Goal: Task Accomplishment & Management: Use online tool/utility

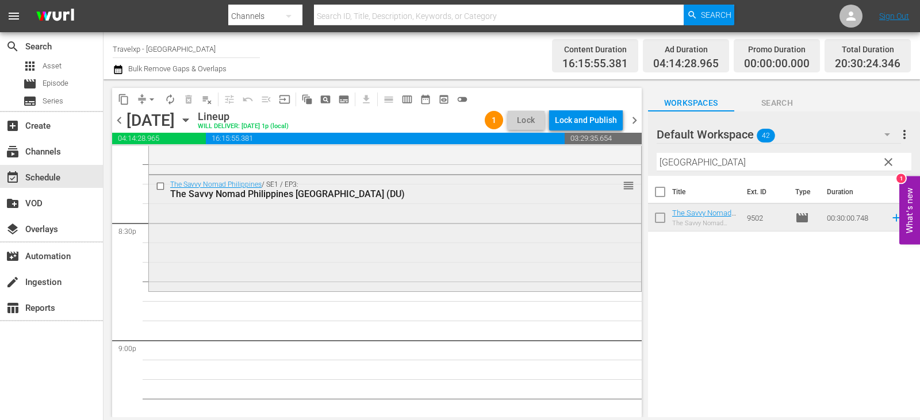
scroll to position [4714, 0]
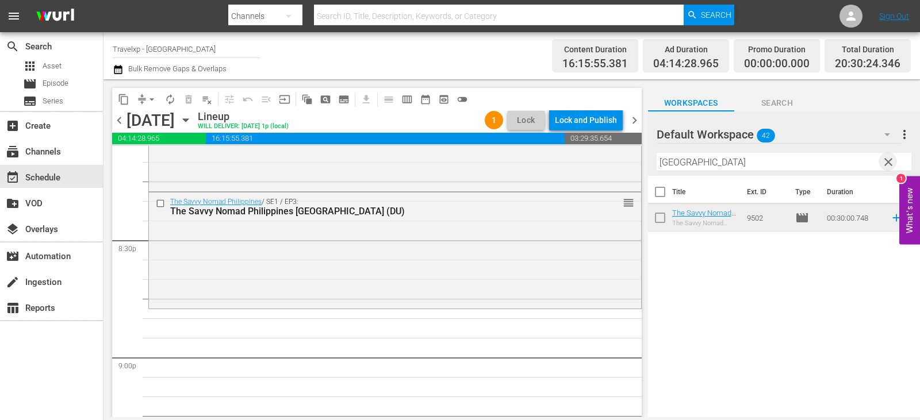
click at [888, 163] on span "clear" at bounding box center [888, 162] width 14 height 14
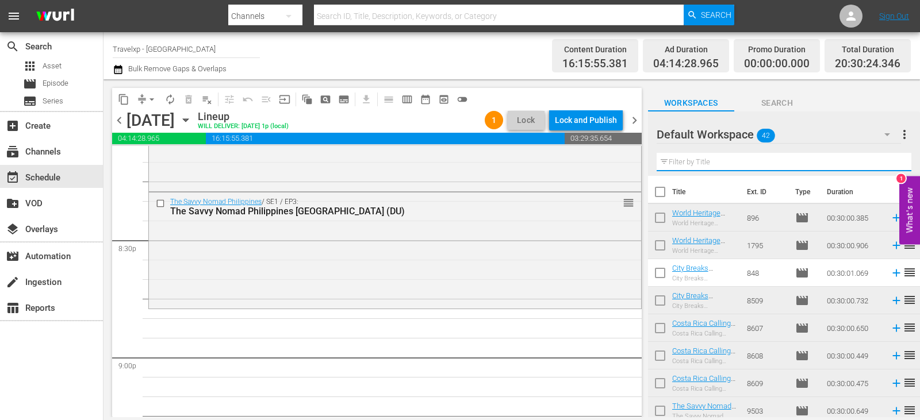
click at [888, 163] on input "text" at bounding box center [784, 162] width 255 height 18
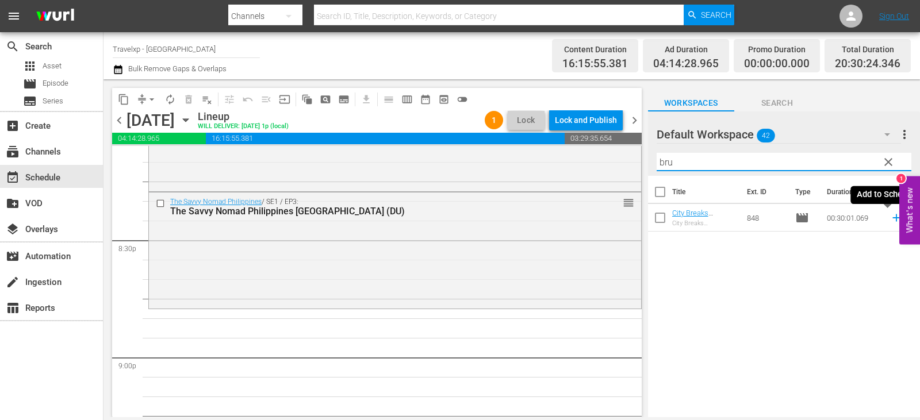
type input "bru"
click at [890, 216] on icon at bounding box center [896, 218] width 13 height 13
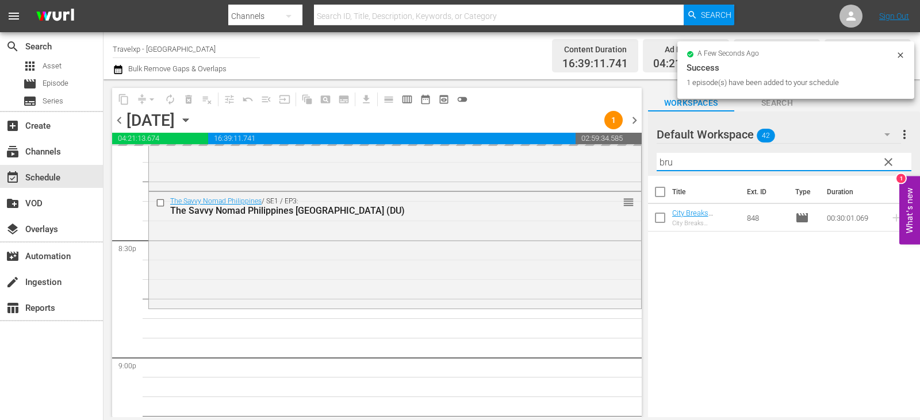
click at [903, 160] on input "bru" at bounding box center [784, 162] width 255 height 18
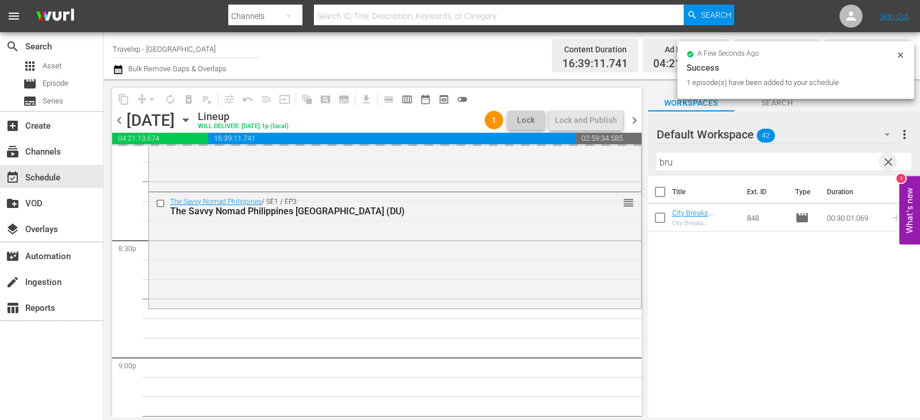
click at [885, 164] on span "clear" at bounding box center [888, 162] width 14 height 14
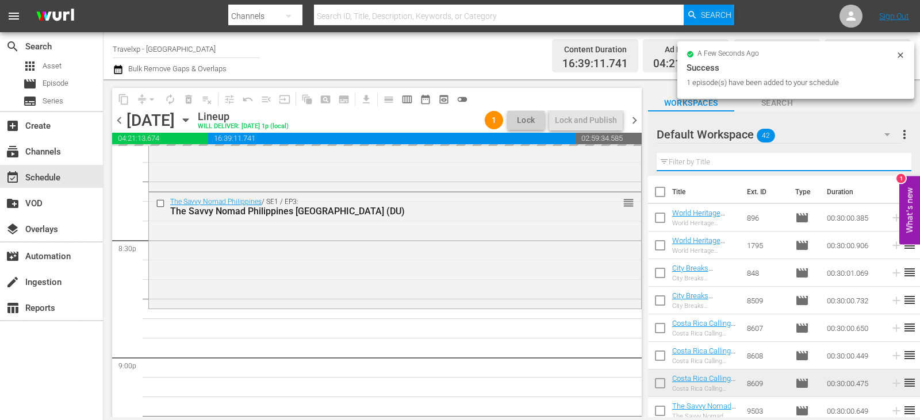
click at [885, 164] on input "text" at bounding box center [784, 162] width 255 height 18
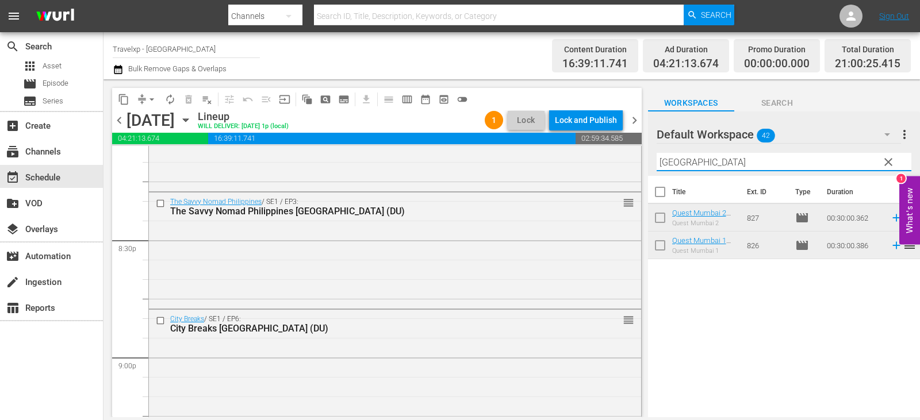
type input "[GEOGRAPHIC_DATA]"
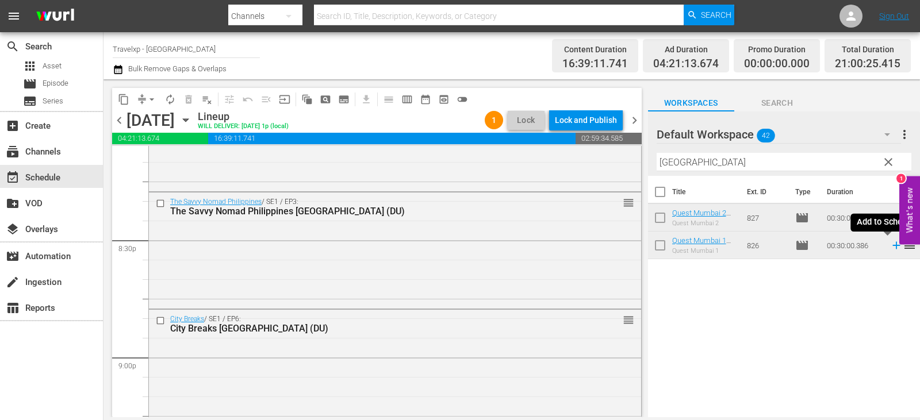
click at [890, 245] on icon at bounding box center [896, 245] width 13 height 13
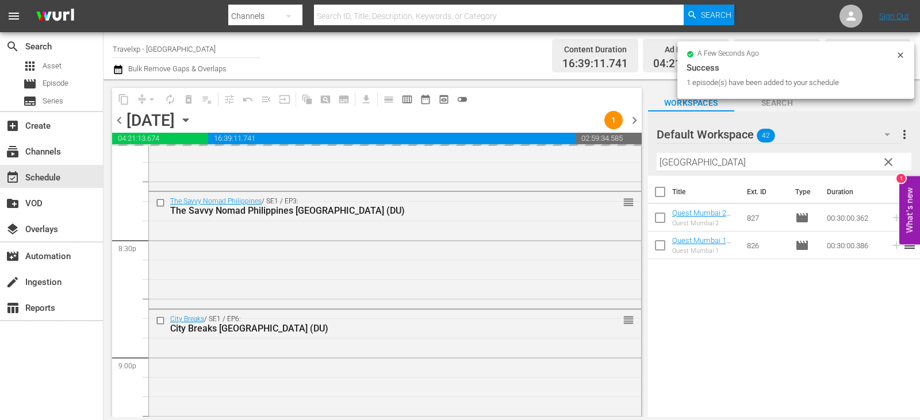
click at [885, 164] on span "clear" at bounding box center [888, 162] width 14 height 14
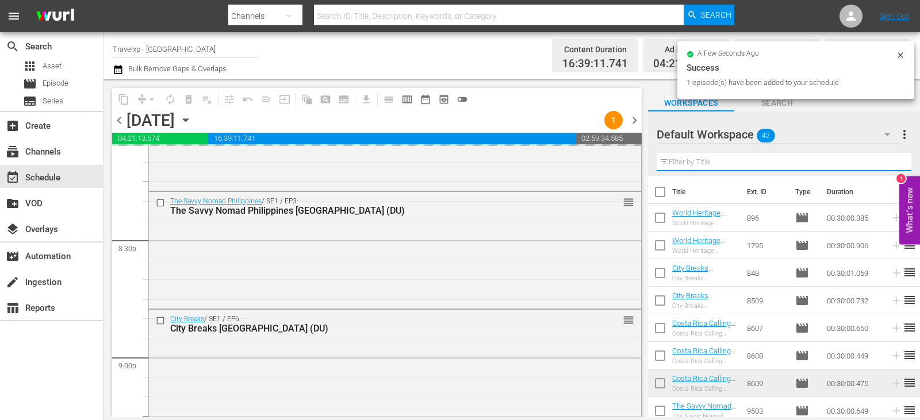
click at [885, 164] on input "text" at bounding box center [784, 162] width 255 height 18
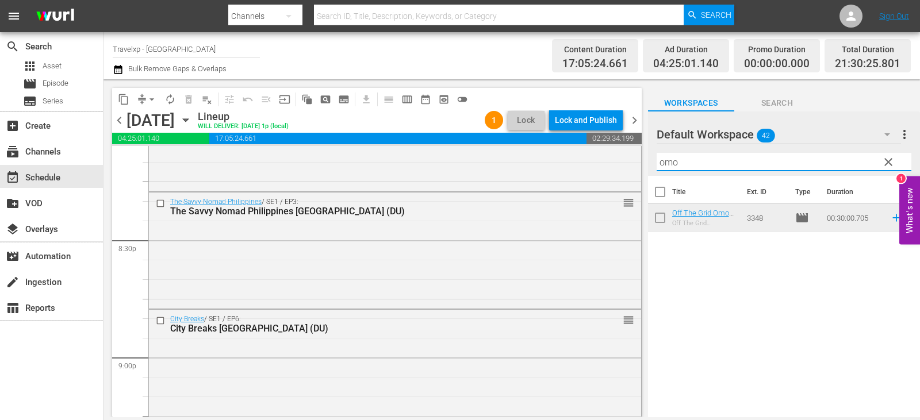
type input "omo"
click at [890, 217] on icon at bounding box center [896, 218] width 13 height 13
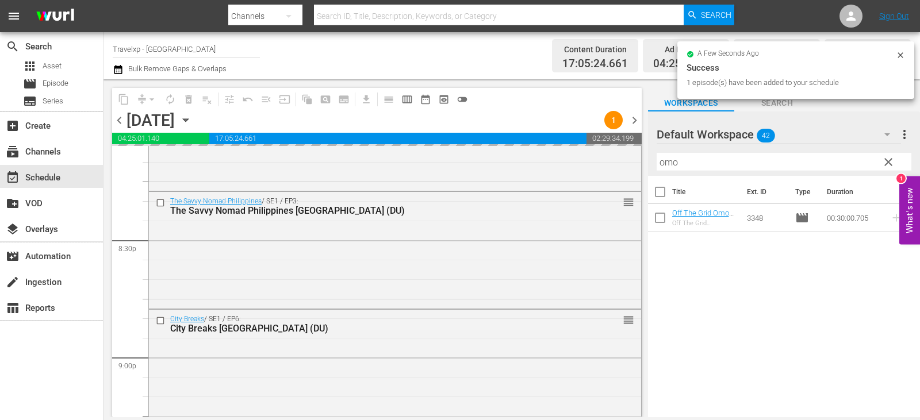
click at [884, 161] on span "clear" at bounding box center [888, 162] width 14 height 14
click at [884, 161] on input "omo" at bounding box center [784, 162] width 255 height 18
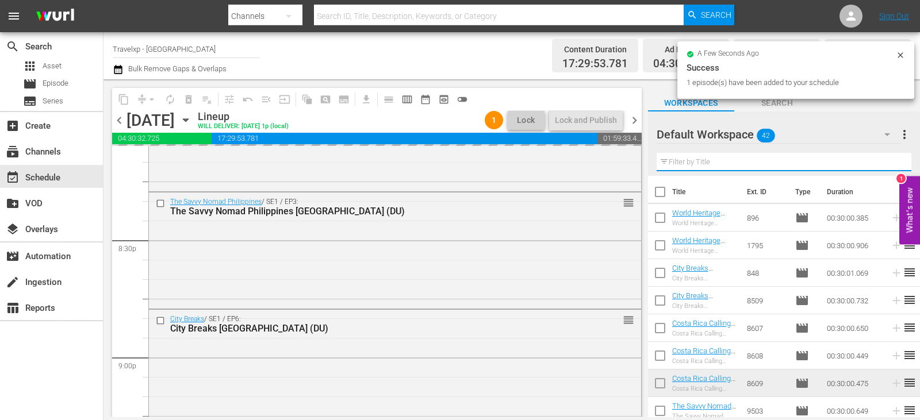
click at [884, 161] on input "text" at bounding box center [784, 162] width 255 height 18
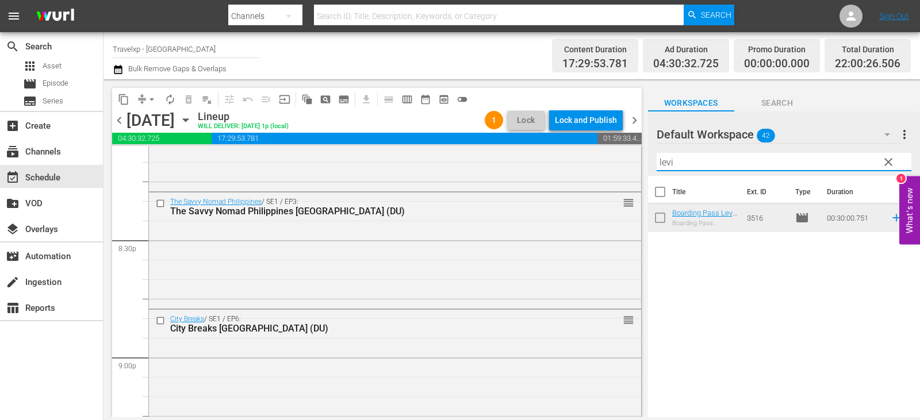
type input "levi"
click at [889, 225] on td at bounding box center [893, 218] width 17 height 28
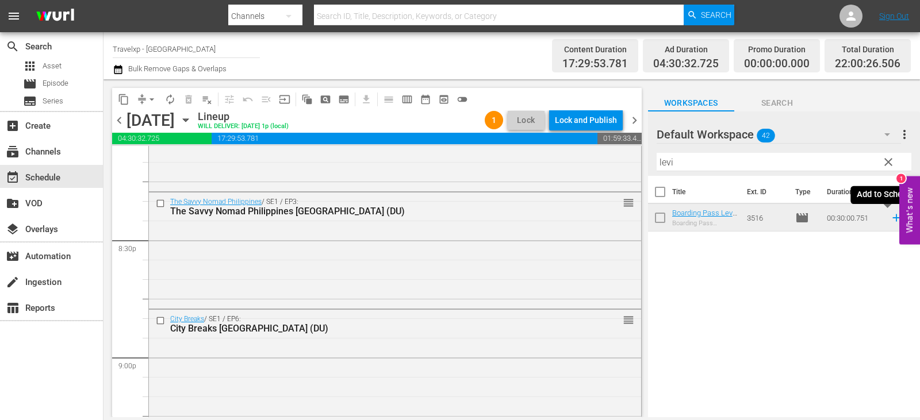
click at [890, 222] on icon at bounding box center [896, 218] width 13 height 13
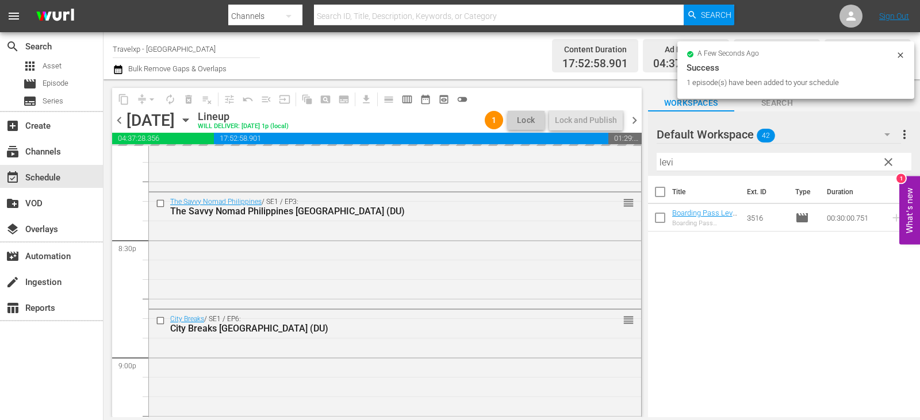
click at [883, 162] on span "clear" at bounding box center [888, 162] width 14 height 14
click at [883, 162] on input "levi" at bounding box center [784, 162] width 255 height 18
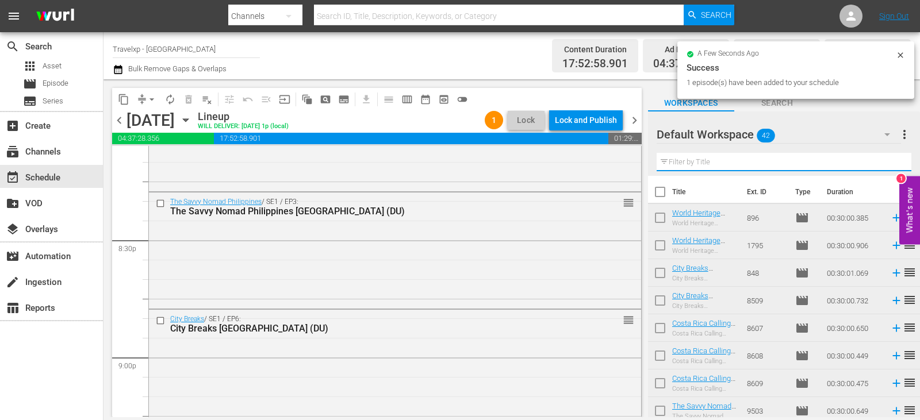
click at [883, 162] on input "text" at bounding box center [784, 162] width 255 height 18
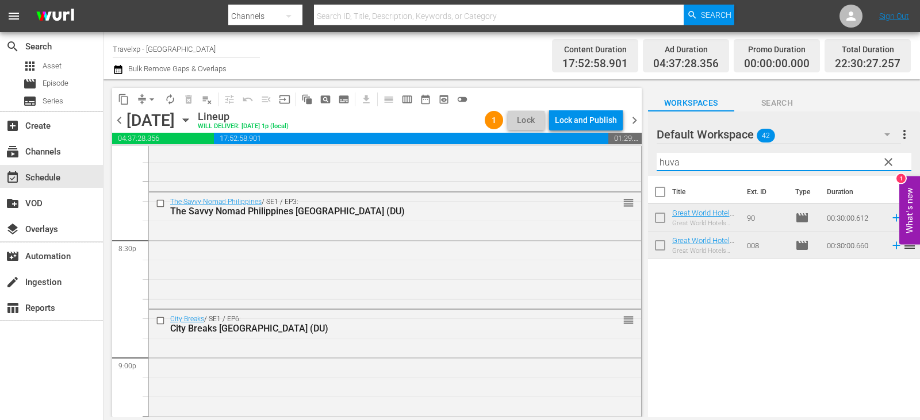
type input "huva"
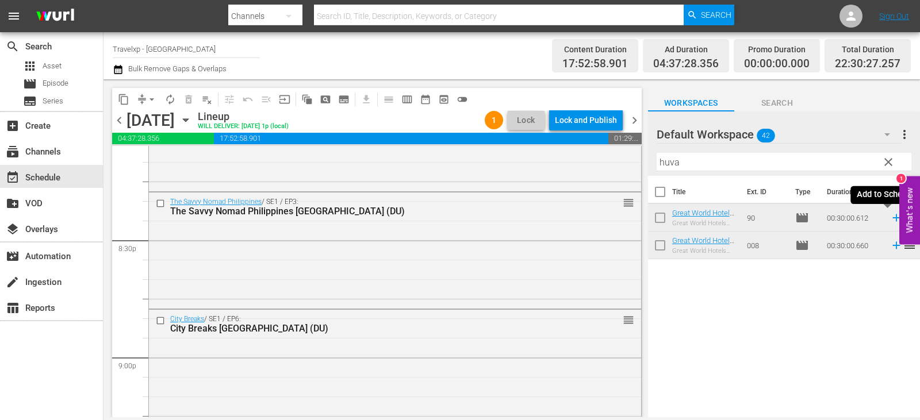
click at [892, 218] on icon at bounding box center [895, 217] width 7 height 7
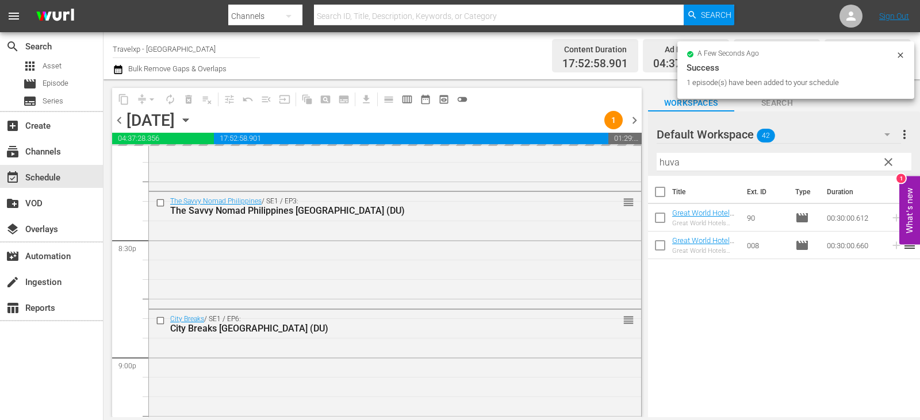
click at [893, 163] on span "clear" at bounding box center [888, 162] width 14 height 14
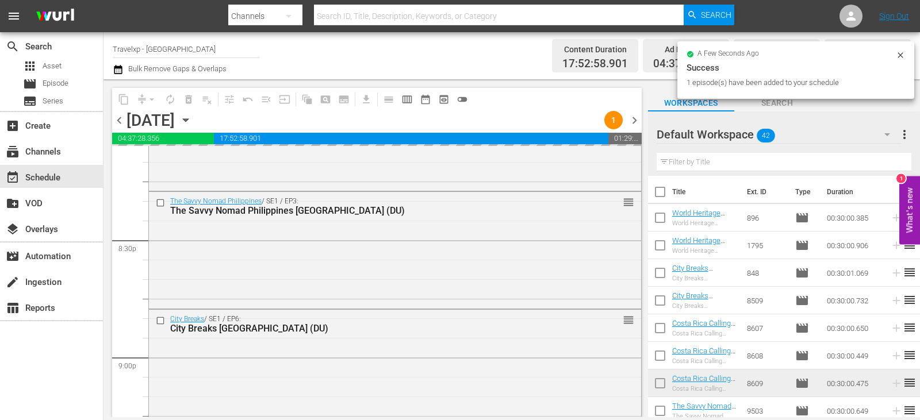
click at [893, 163] on input "text" at bounding box center [784, 162] width 255 height 18
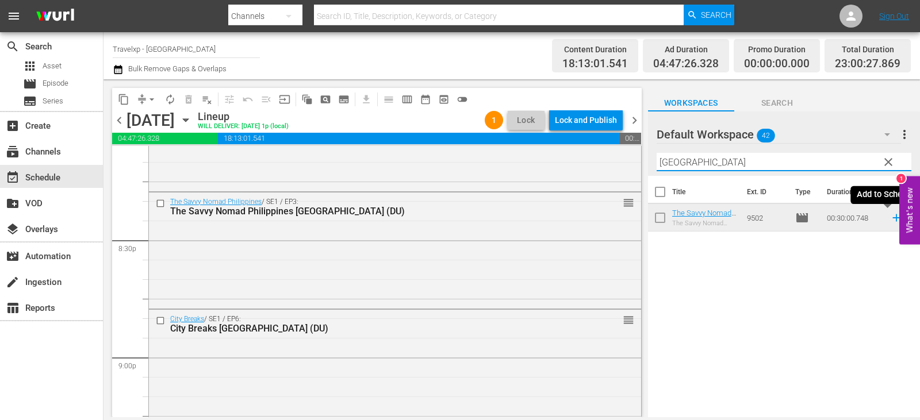
type input "[GEOGRAPHIC_DATA]"
click at [892, 220] on icon at bounding box center [895, 217] width 7 height 7
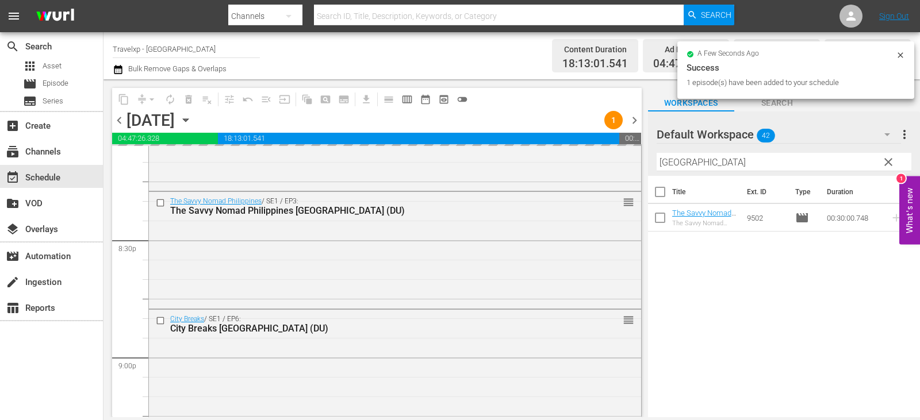
click at [891, 162] on span "clear" at bounding box center [888, 162] width 14 height 14
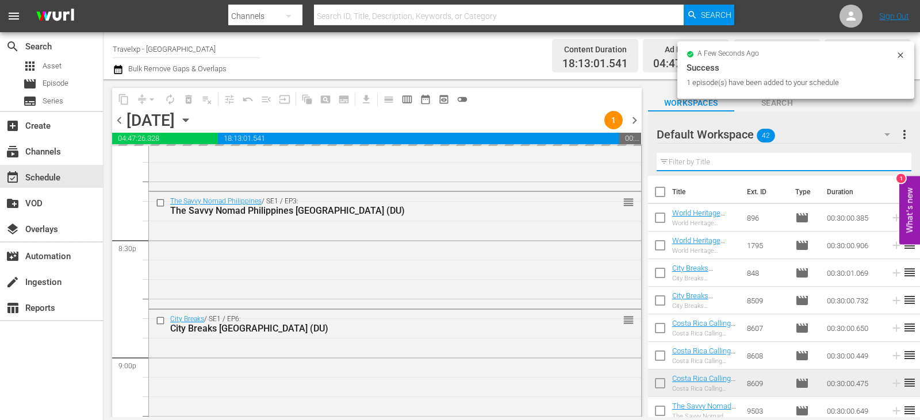
click at [891, 162] on input "text" at bounding box center [784, 162] width 255 height 18
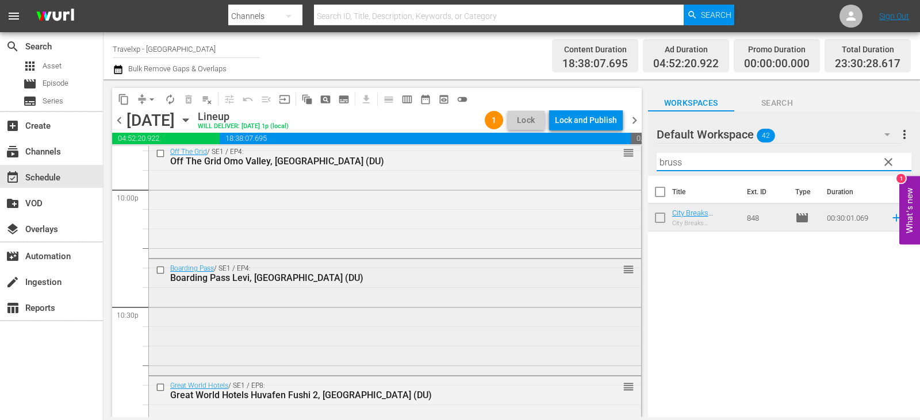
scroll to position [5358, 0]
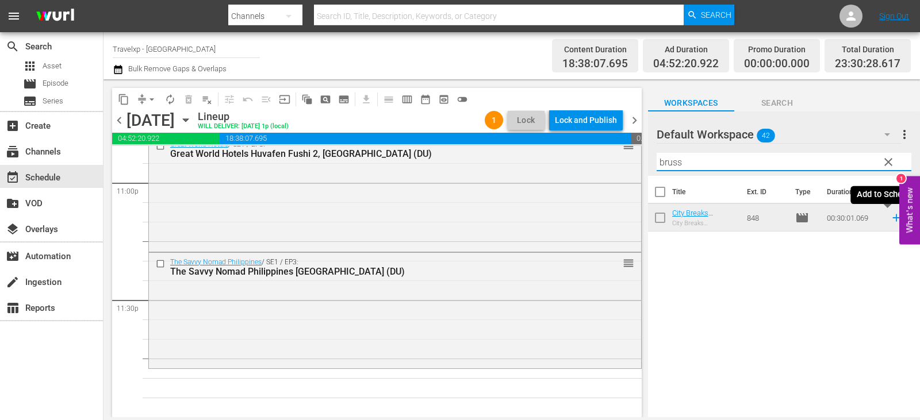
type input "bruss"
click at [890, 218] on icon at bounding box center [896, 218] width 13 height 13
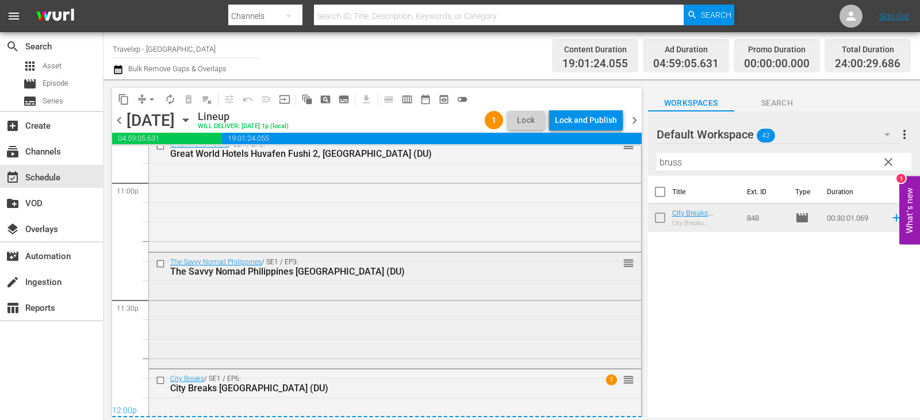
scroll to position [5427, 0]
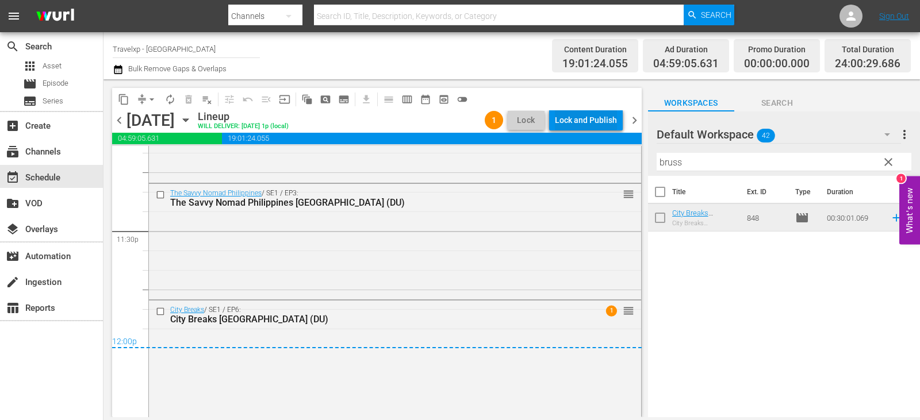
click at [582, 122] on div "Lock and Publish" at bounding box center [586, 120] width 62 height 21
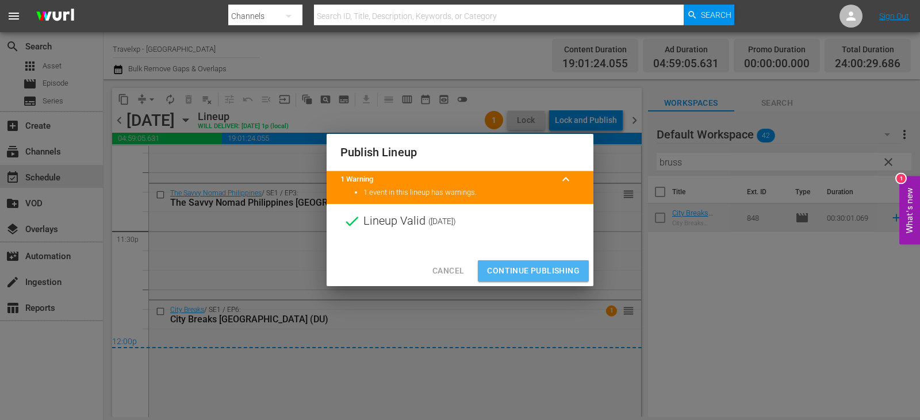
click at [531, 262] on button "Continue Publishing" at bounding box center [533, 270] width 111 height 21
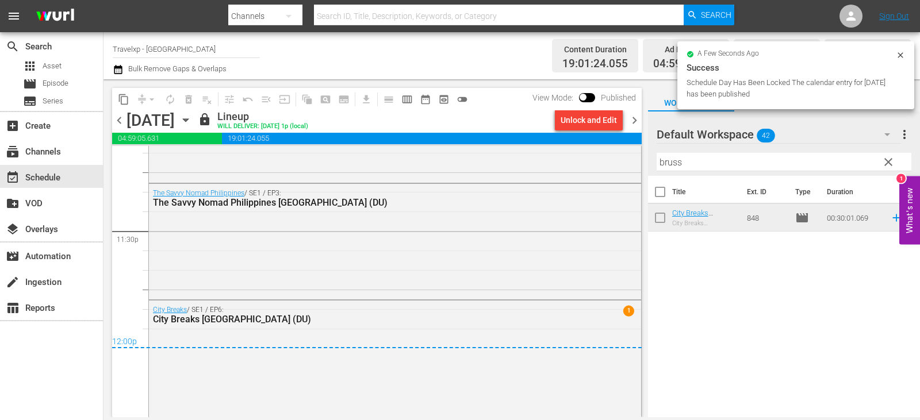
click at [753, 316] on div "Title Ext. ID Type Duration City Breaks [GEOGRAPHIC_DATA] (DU) City Breaks [GEO…" at bounding box center [784, 297] width 272 height 243
